Goal: Information Seeking & Learning: Learn about a topic

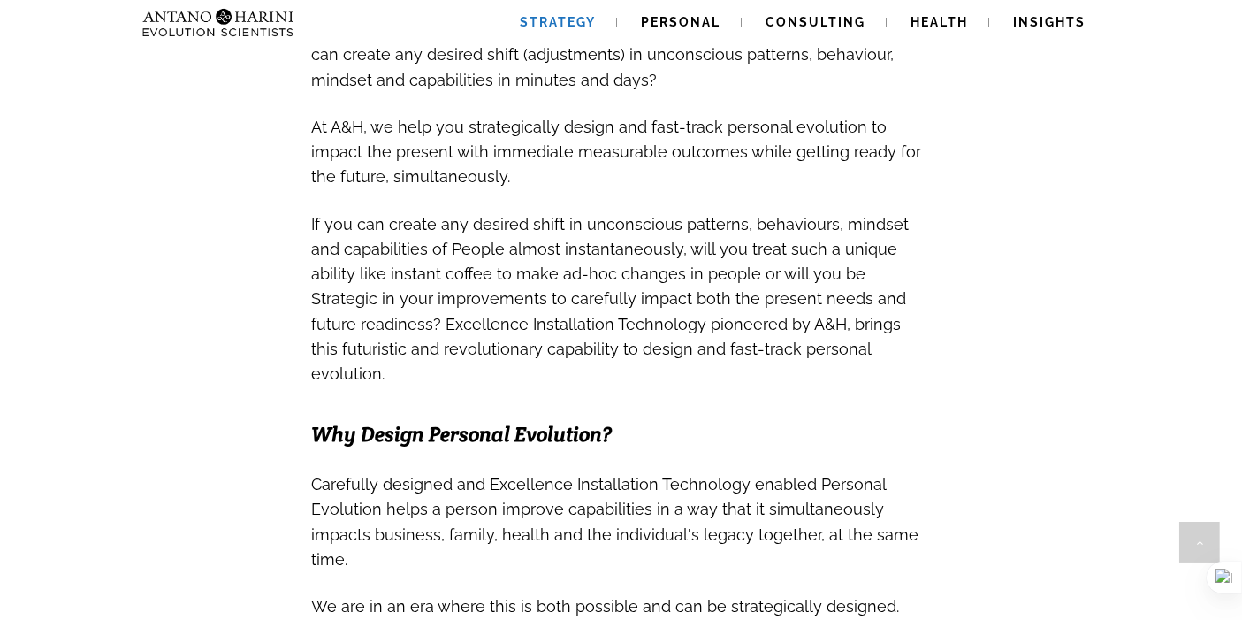
scroll to position [904, 0]
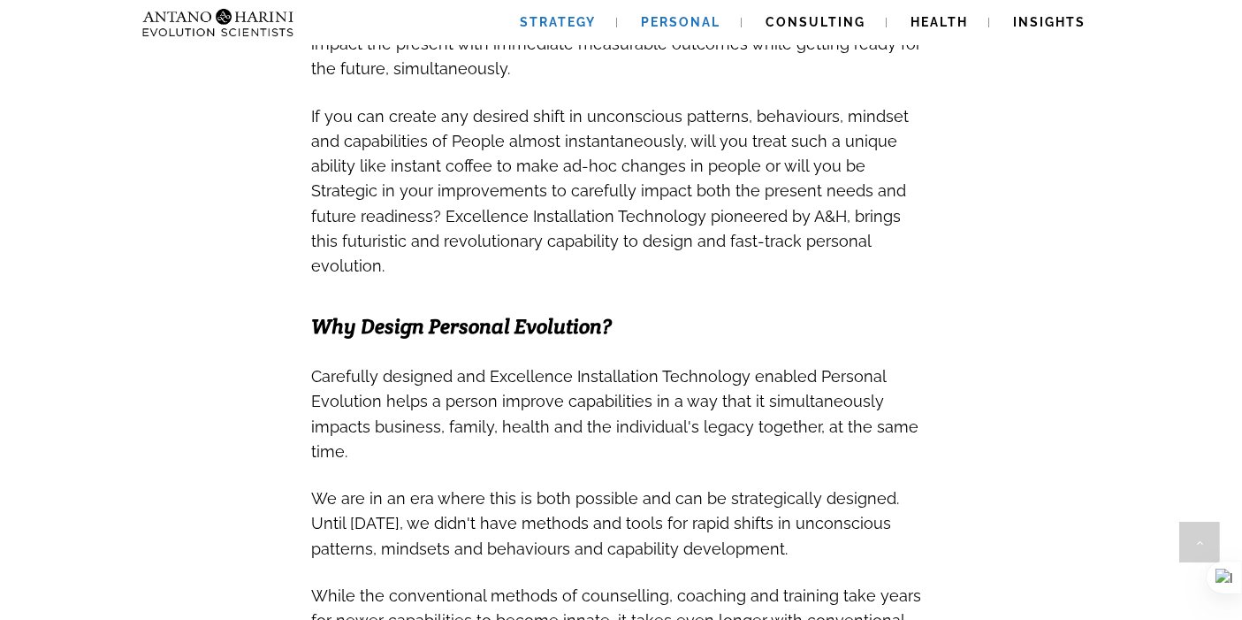
click at [691, 16] on span "Personal" at bounding box center [682, 22] width 80 height 14
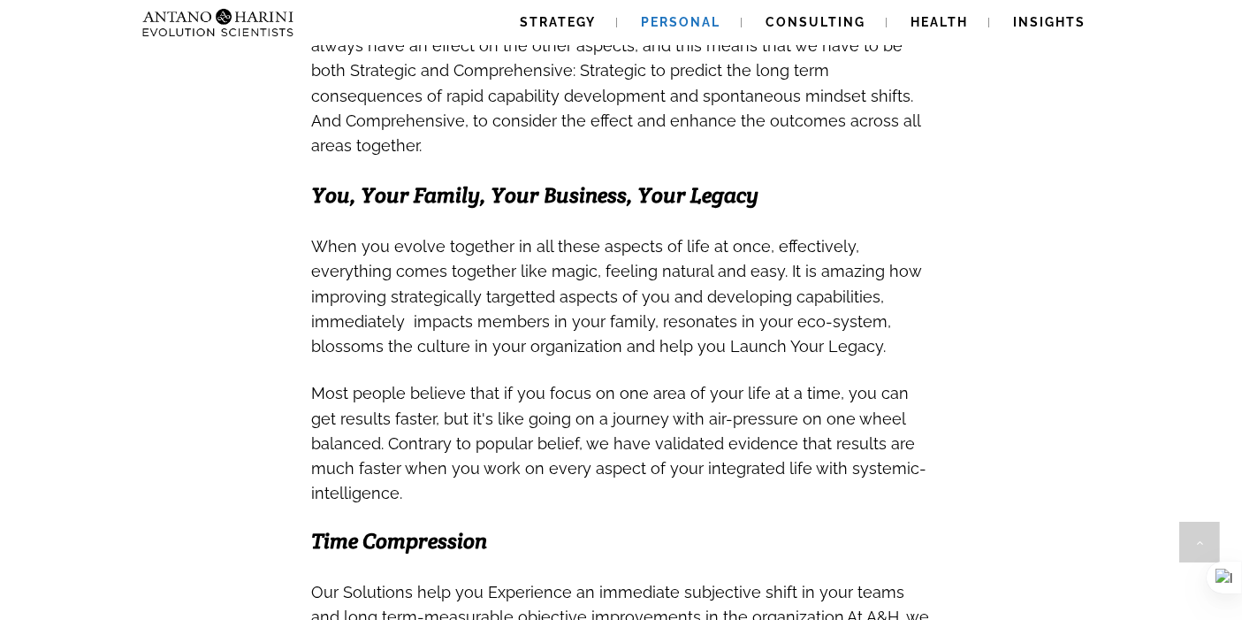
scroll to position [629, 0]
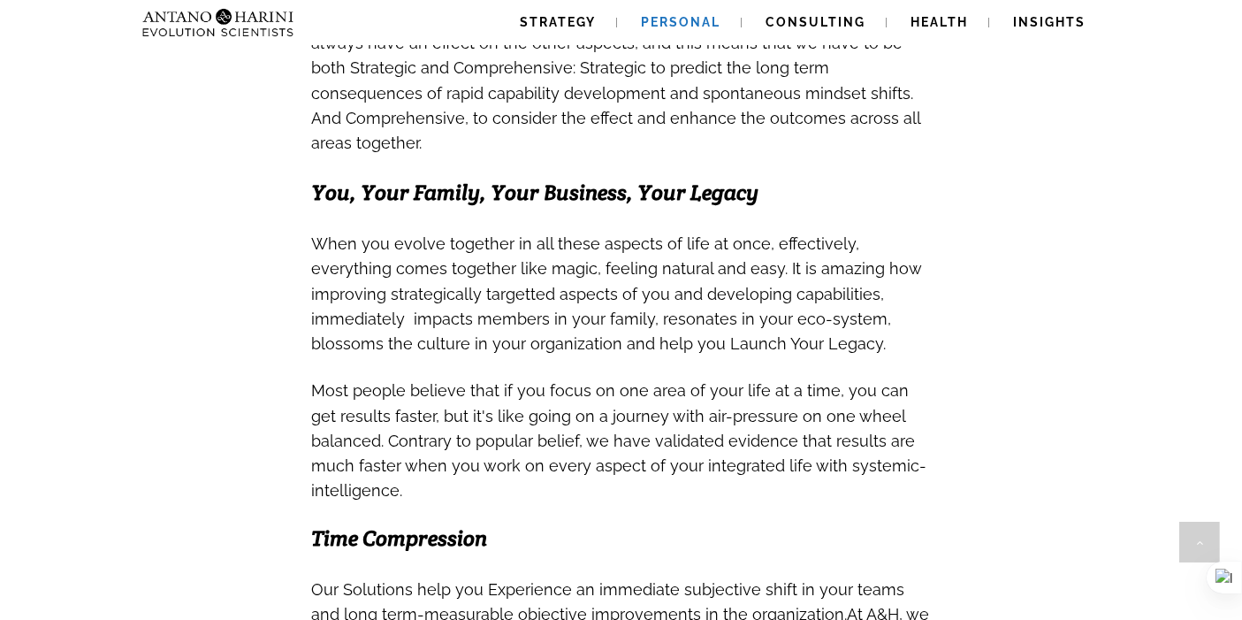
click at [563, 243] on span "When you evolve together in all these aspects of life at once, effectively, eve…" at bounding box center [586, 255] width 548 height 43
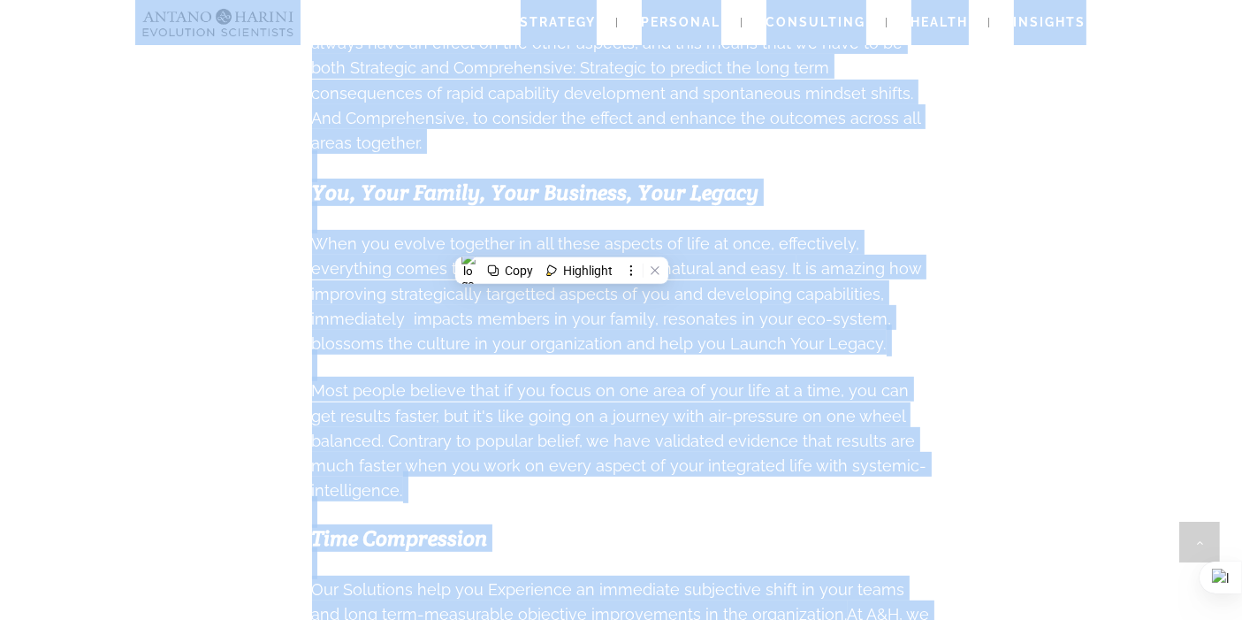
copy body "Strategy Personal Consulting Health Insights Strategy Personal Consulting Healt…"
click at [486, 225] on span "When you evolve together in all these aspects of life at once, effectively, eve…" at bounding box center [586, 253] width 548 height 57
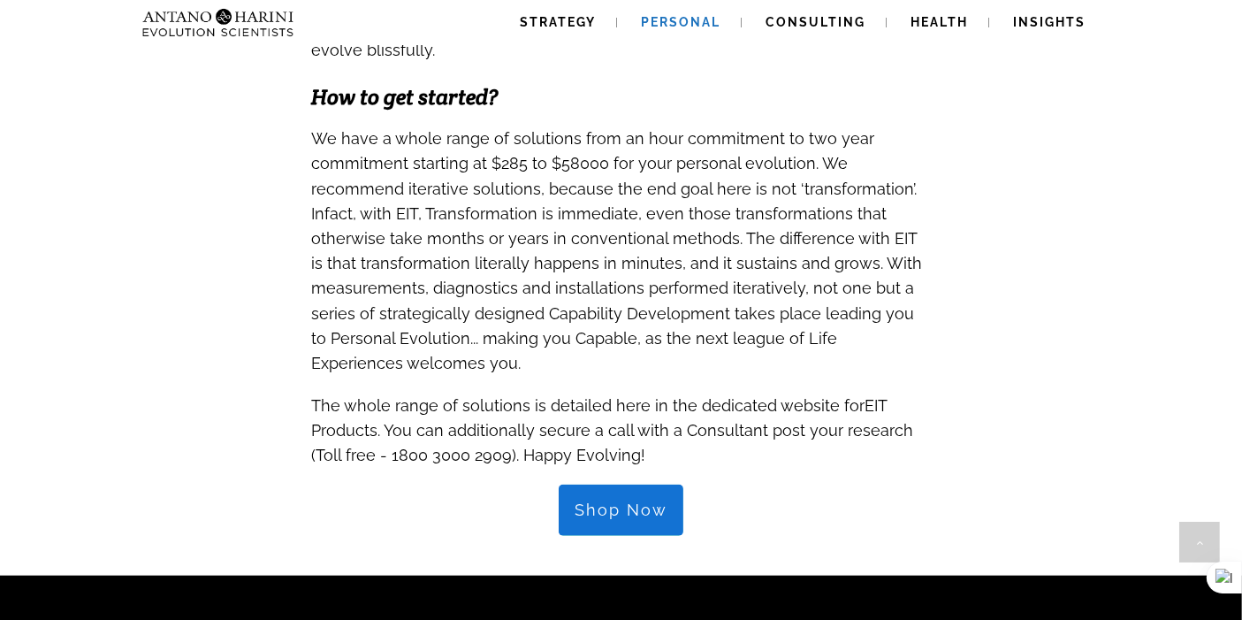
scroll to position [1717, 0]
